Goal: Feedback & Contribution: Submit feedback/report problem

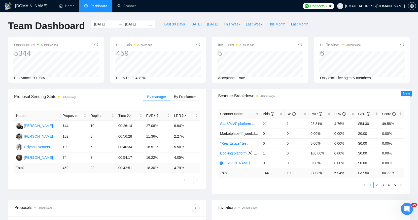
click at [91, 6] on span "Dashboard" at bounding box center [98, 6] width 17 height 4
click at [229, 25] on span "This Week" at bounding box center [232, 24] width 17 height 6
type input "[DATE]"
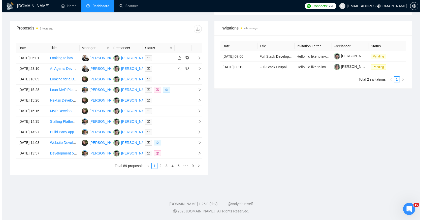
scroll to position [154, 0]
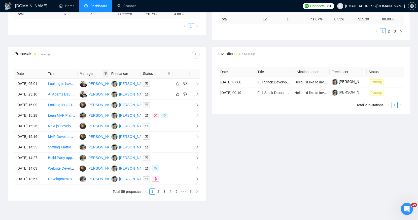
click at [105, 74] on icon "filter" at bounding box center [105, 73] width 3 height 3
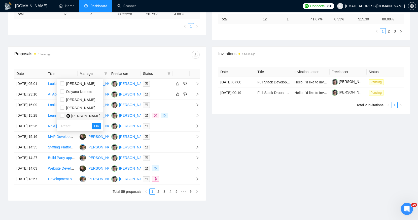
click at [79, 114] on span "[PERSON_NAME]" at bounding box center [85, 116] width 29 height 4
checkbox input "true"
click at [99, 125] on span "OK" at bounding box center [96, 126] width 5 height 6
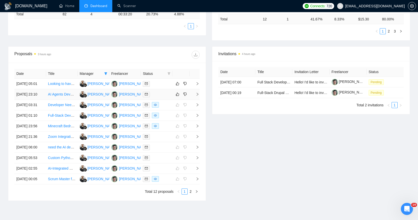
click at [163, 97] on div at bounding box center [157, 94] width 28 height 6
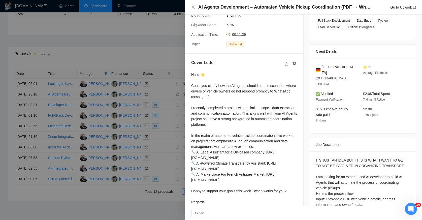
scroll to position [82, 0]
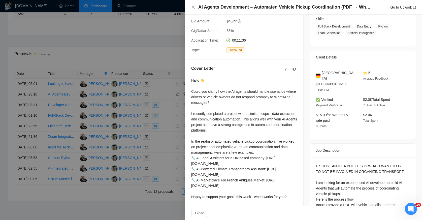
click at [150, 83] on div at bounding box center [211, 110] width 422 height 220
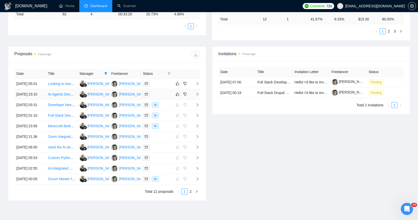
click at [166, 97] on div at bounding box center [157, 94] width 28 height 6
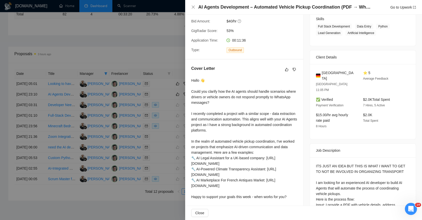
scroll to position [0, 0]
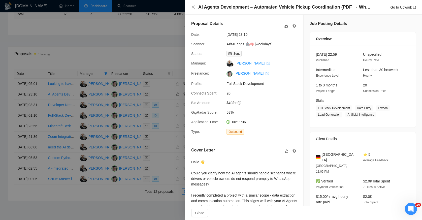
click at [157, 52] on div at bounding box center [211, 110] width 422 height 220
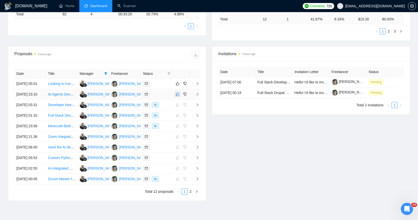
click at [177, 96] on icon "like" at bounding box center [178, 94] width 4 height 4
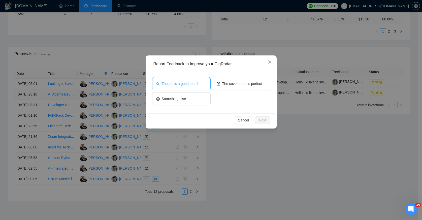
click at [196, 79] on button "The job is a good match" at bounding box center [181, 83] width 58 height 13
click at [227, 80] on button "The cover letter is perfect" at bounding box center [242, 83] width 58 height 13
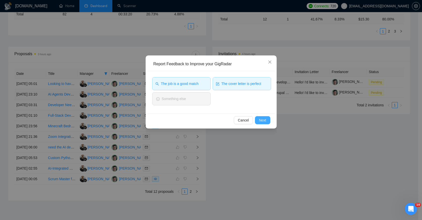
click at [260, 120] on span "Next" at bounding box center [262, 120] width 7 height 6
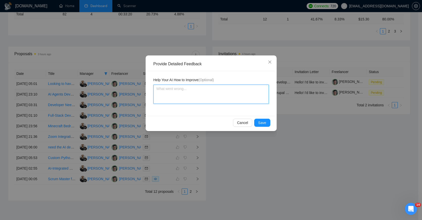
click at [209, 94] on textarea at bounding box center [210, 94] width 115 height 19
type textarea "G"
type textarea "Gr"
type textarea "Gre"
type textarea "Grea"
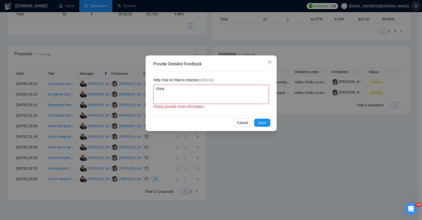
type textarea "Great"
type textarea "g"
type textarea "go"
type textarea "good"
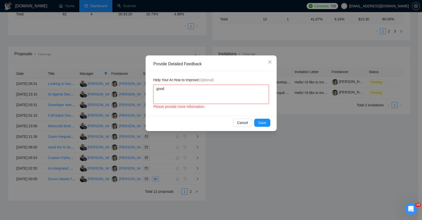
type textarea "good h"
type textarea "good ho"
type textarea "good hob"
type textarea "good h"
type textarea "good"
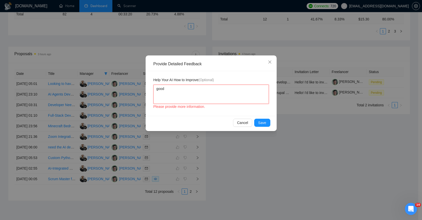
type textarea "good j"
type textarea "good jo"
type textarea "good [PERSON_NAME]"
type textarea "good jons"
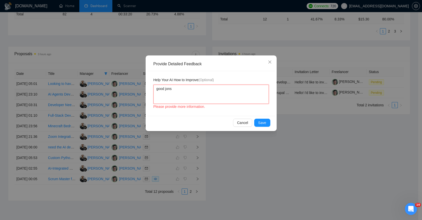
type textarea "good jons"
type textarea "good [PERSON_NAME]"
type textarea "good jo"
type textarea "good job"
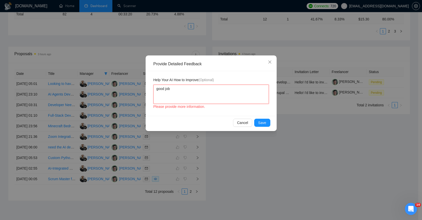
type textarea "good job d"
type textarea "good job de"
type textarea "good job des"
type textarea "good job desc"
type textarea "good job descr"
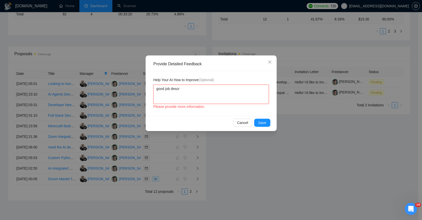
type textarea "good job descri"
type textarea "good job descrip"
type textarea "good job descript"
type textarea "good job descripti"
type textarea "good job descriptio"
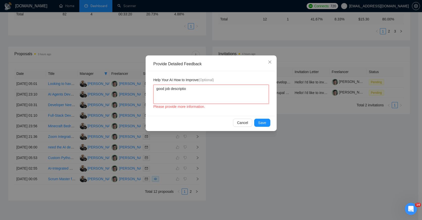
type textarea "good job description"
type textarea "good job description a"
type textarea "good job description an"
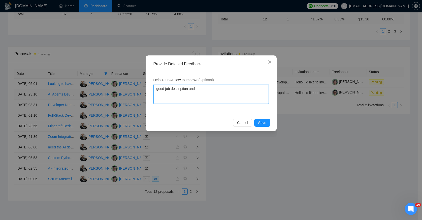
type textarea "good job description and"
type textarea "good job description and n"
type textarea "good job description and ni"
type textarea "good job description and [PERSON_NAME]"
type textarea "good job description and nice"
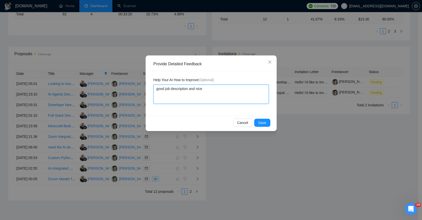
type textarea "good job description and nice"
type textarea "good job description and nice f"
type textarea "good job description and nice fir"
type textarea "good job description and nice firs"
type textarea "good job description and nice first"
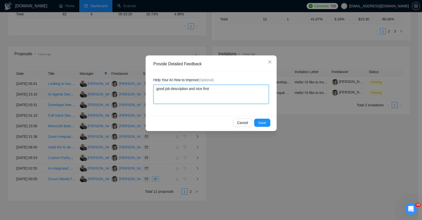
type textarea "good job description and nice first"
type textarea "good job description and nice first q"
type textarea "good job description and nice first qu"
type textarea "good job description and nice first que"
type textarea "good job description and nice first ques"
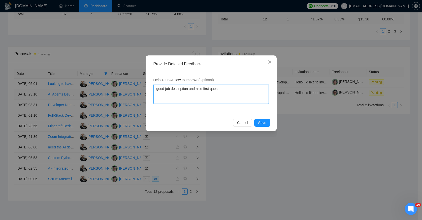
type textarea "good job description and nice first quest"
type textarea "good job description and nice first questi"
type textarea "good job description and nice first questio"
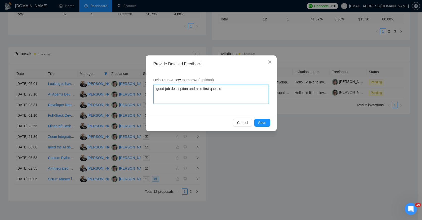
type textarea "good job description and nice first question"
type textarea "good job description and nice first question o"
type textarea "good job description and nice first question"
type textarea "good job description and nice first question t"
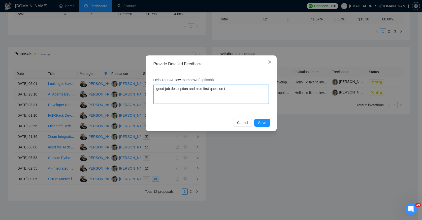
type textarea "good job description and nice first question to"
type textarea "good job description and nice first question to t"
type textarea "good job description and nice first question to th"
type textarea "good job description and nice first question to the"
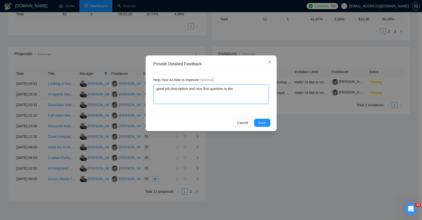
type textarea "good job description and nice first question to thec"
type textarea "good job description and nice first question to thecl"
type textarea "good job description and nice first question to thecli"
type textarea "good job description and nice first question to theclie"
type textarea "good job description and nice first question to thecli"
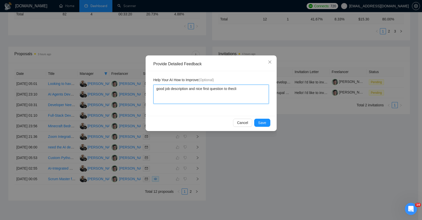
type textarea "good job description and nice first question to thecl"
type textarea "good job description and nice first question to thec"
type textarea "good job description and nice first question to the"
type textarea "good job description and nice first question to the c"
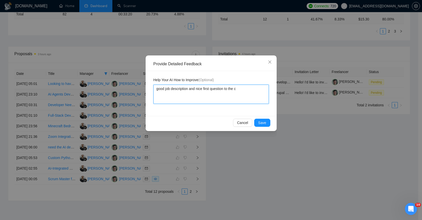
type textarea "good job description and nice first question to the cl"
type textarea "good job description and nice first question to the clie"
type textarea "good job description and nice first question to the clien"
type textarea "good job description and nice first question to the client"
click at [263, 120] on span "Save" at bounding box center [262, 123] width 8 height 6
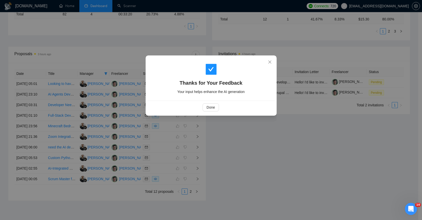
click at [200, 104] on div "Done" at bounding box center [210, 107] width 119 height 8
click at [203, 105] on button "Done" at bounding box center [210, 107] width 16 height 8
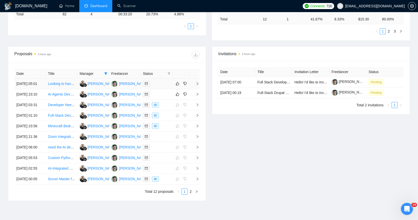
click at [167, 85] on div at bounding box center [157, 84] width 28 height 6
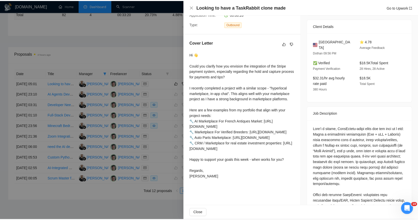
scroll to position [76, 0]
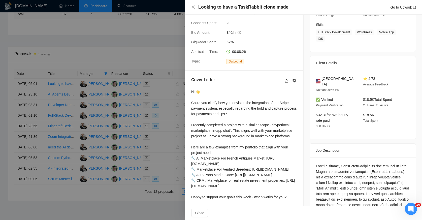
click at [185, 98] on div at bounding box center [211, 110] width 422 height 220
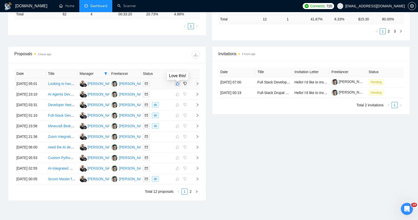
click at [176, 85] on icon "like" at bounding box center [178, 84] width 4 height 4
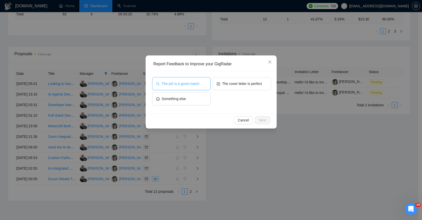
click at [194, 83] on span "The job is a good match" at bounding box center [181, 84] width 38 height 6
click at [263, 122] on span "Next" at bounding box center [262, 120] width 7 height 6
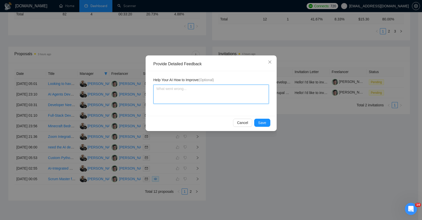
click at [220, 100] on textarea at bounding box center [210, 94] width 115 height 19
type textarea "C"
type textarea "Cu"
type textarea "Cus"
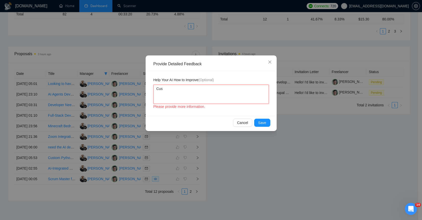
type textarea "Cust"
type textarea "Custo"
type textarea "Custom"
type textarea "Custom d"
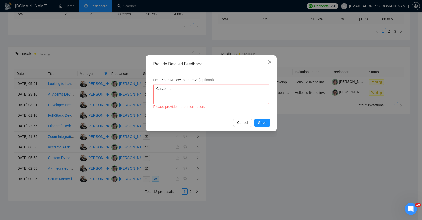
type textarea "Custom de"
type textarea "Custom dev"
type textarea "Custom deve"
type textarea "Custom devel"
type textarea "Custom develo"
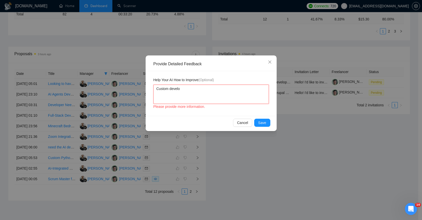
type textarea "Custom develop"
type textarea "Custom developm"
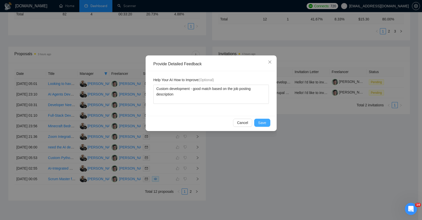
click at [263, 121] on span "Save" at bounding box center [262, 123] width 8 height 6
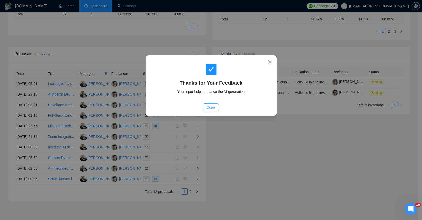
click at [210, 108] on span "Done" at bounding box center [211, 108] width 8 height 6
